Goal: Task Accomplishment & Management: Manage account settings

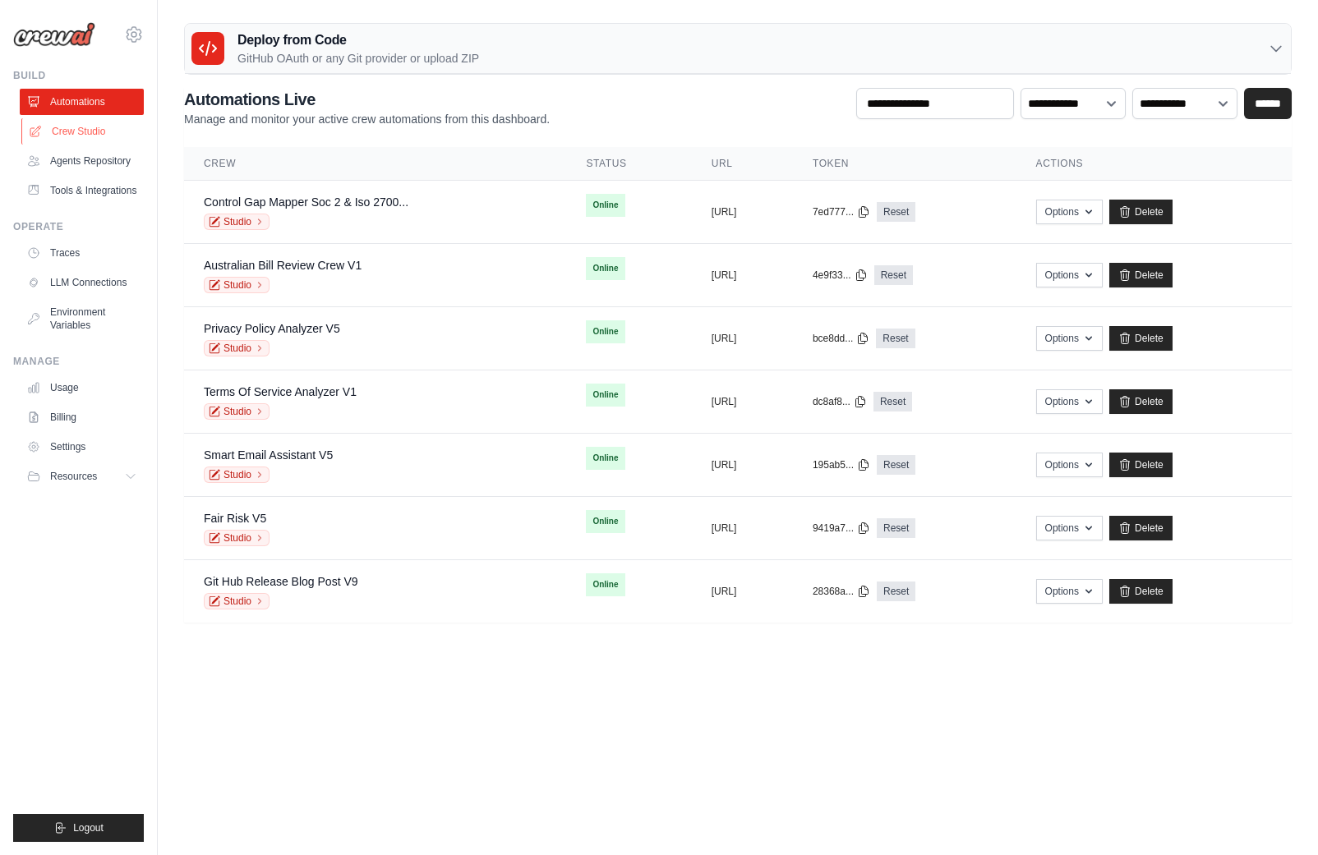
click at [75, 134] on link "Crew Studio" at bounding box center [83, 131] width 124 height 26
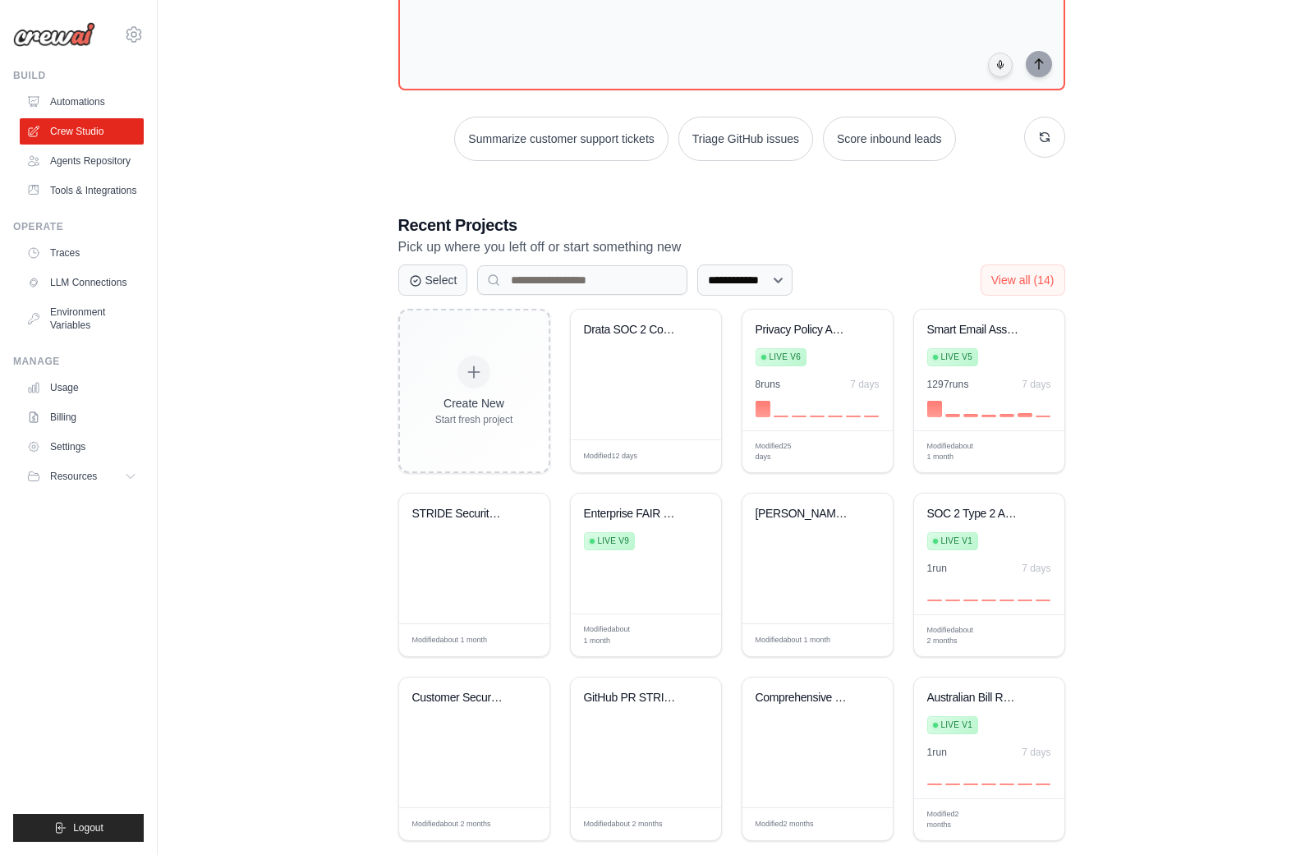
scroll to position [174, 0]
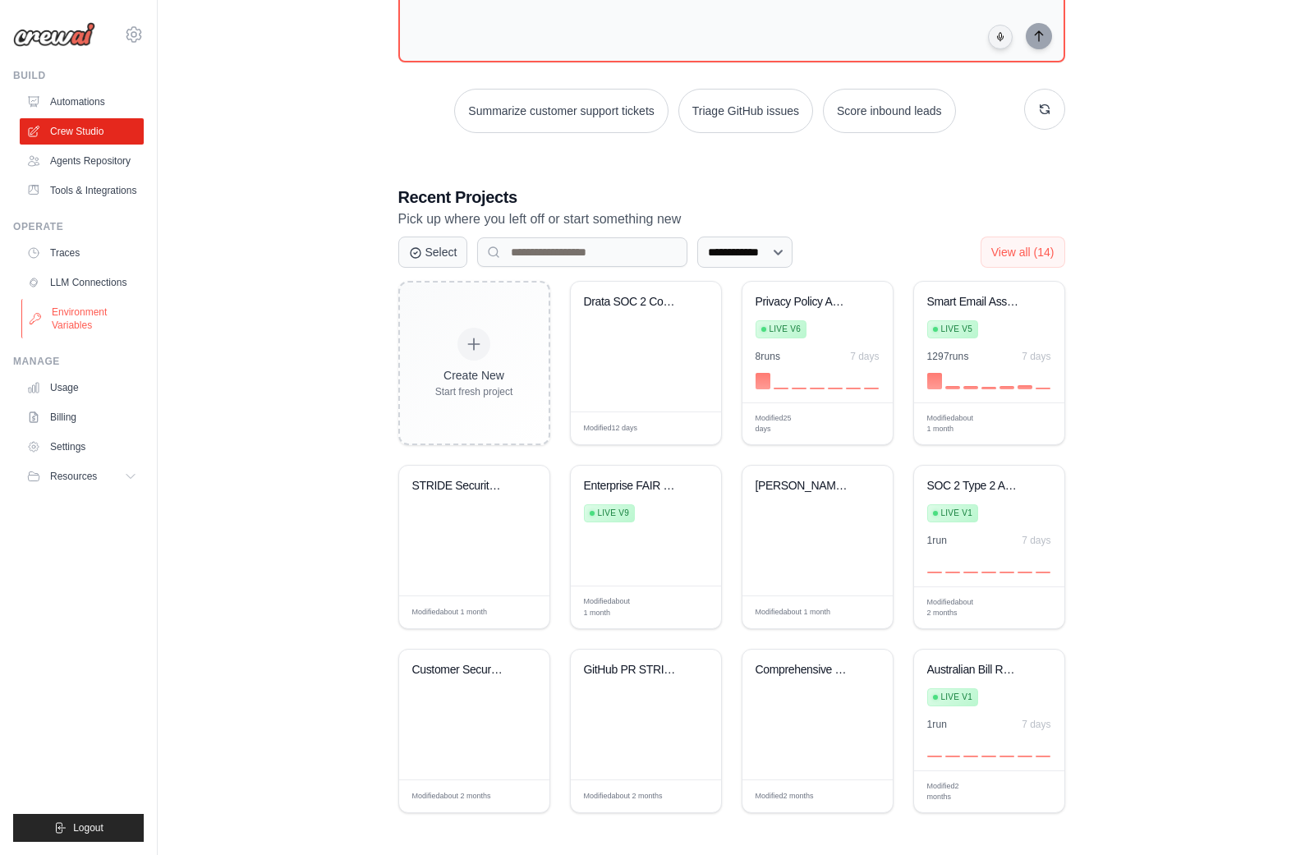
click at [75, 309] on link "Environment Variables" at bounding box center [83, 318] width 124 height 39
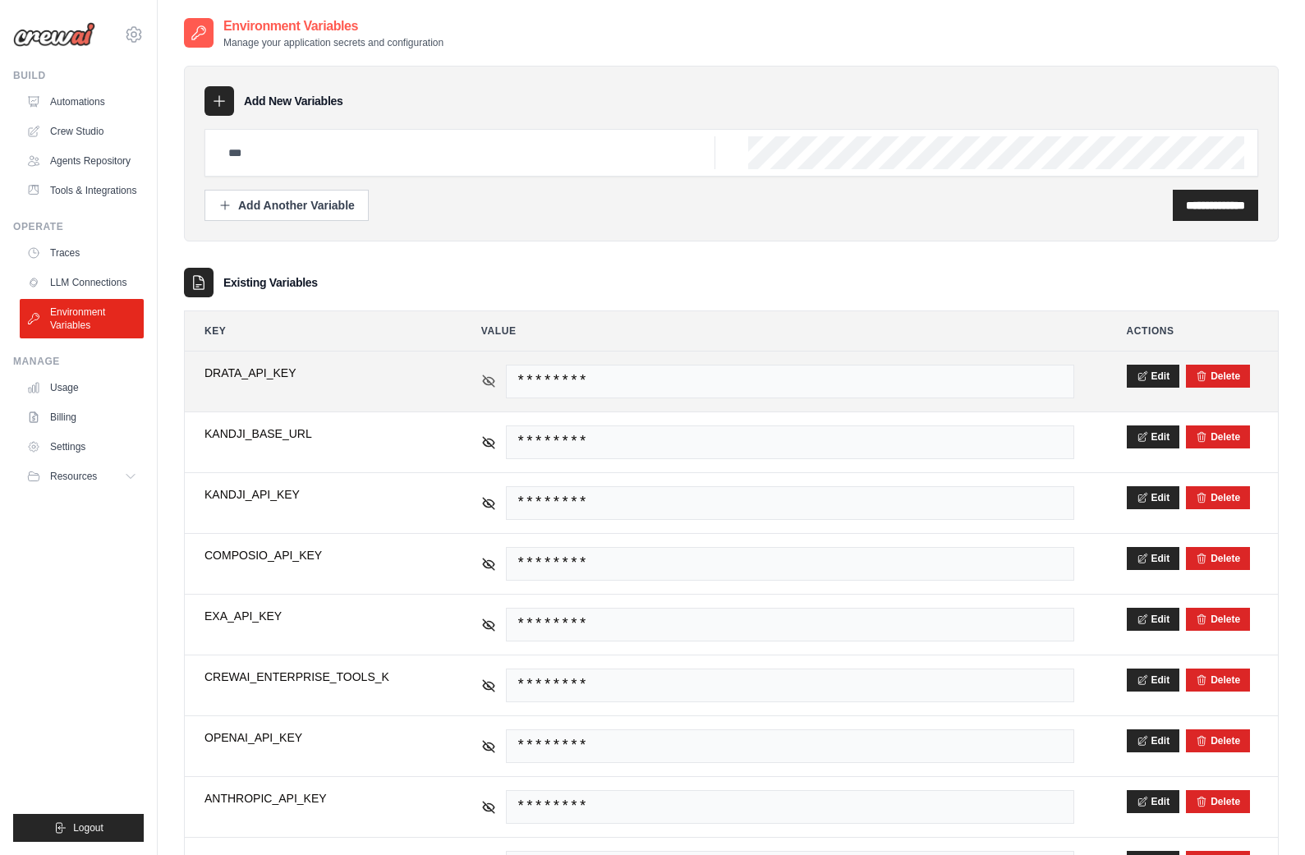
click at [481, 380] on icon at bounding box center [488, 381] width 15 height 15
click at [682, 378] on span "326e6cd0-acc4-4c2b-8c33-da05882178ee" at bounding box center [790, 382] width 569 height 34
copy tr "326e6cd0-acc4-4c2b-8c33-da05882178ee"
